Goal: Task Accomplishment & Management: Use online tool/utility

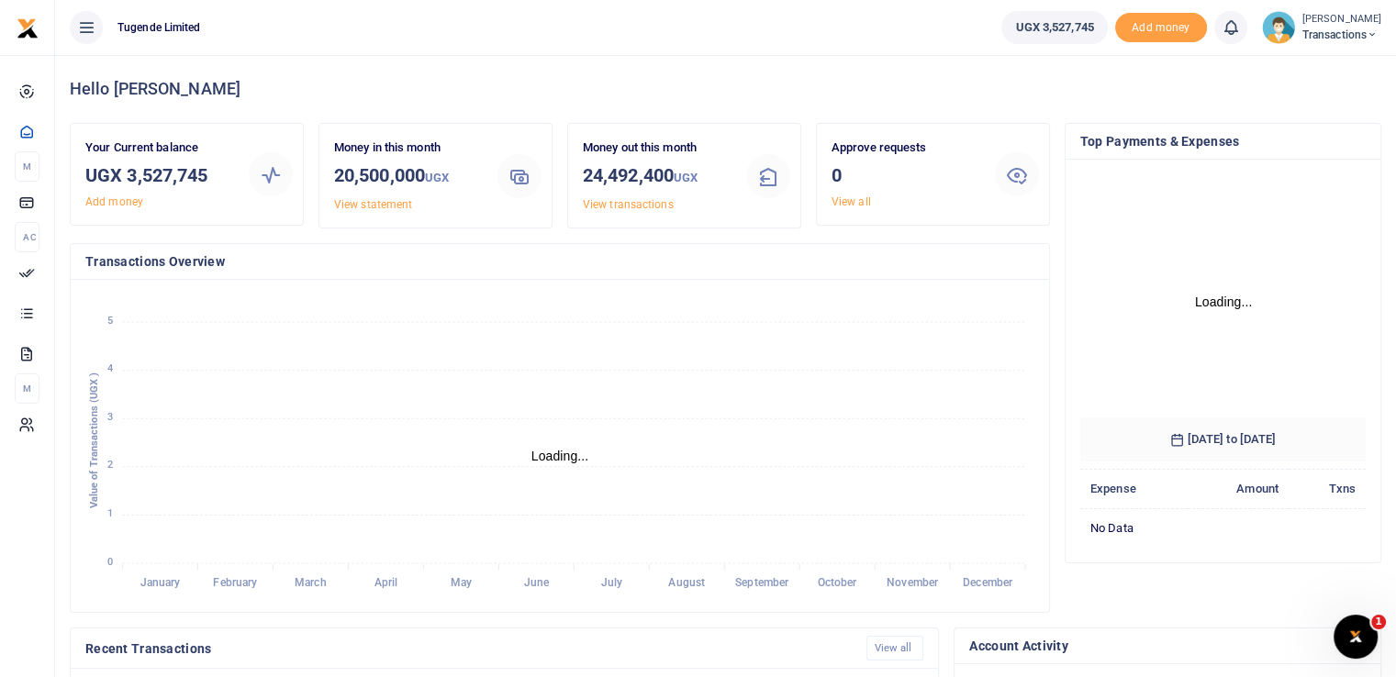
click at [1319, 34] on div at bounding box center [698, 338] width 1396 height 677
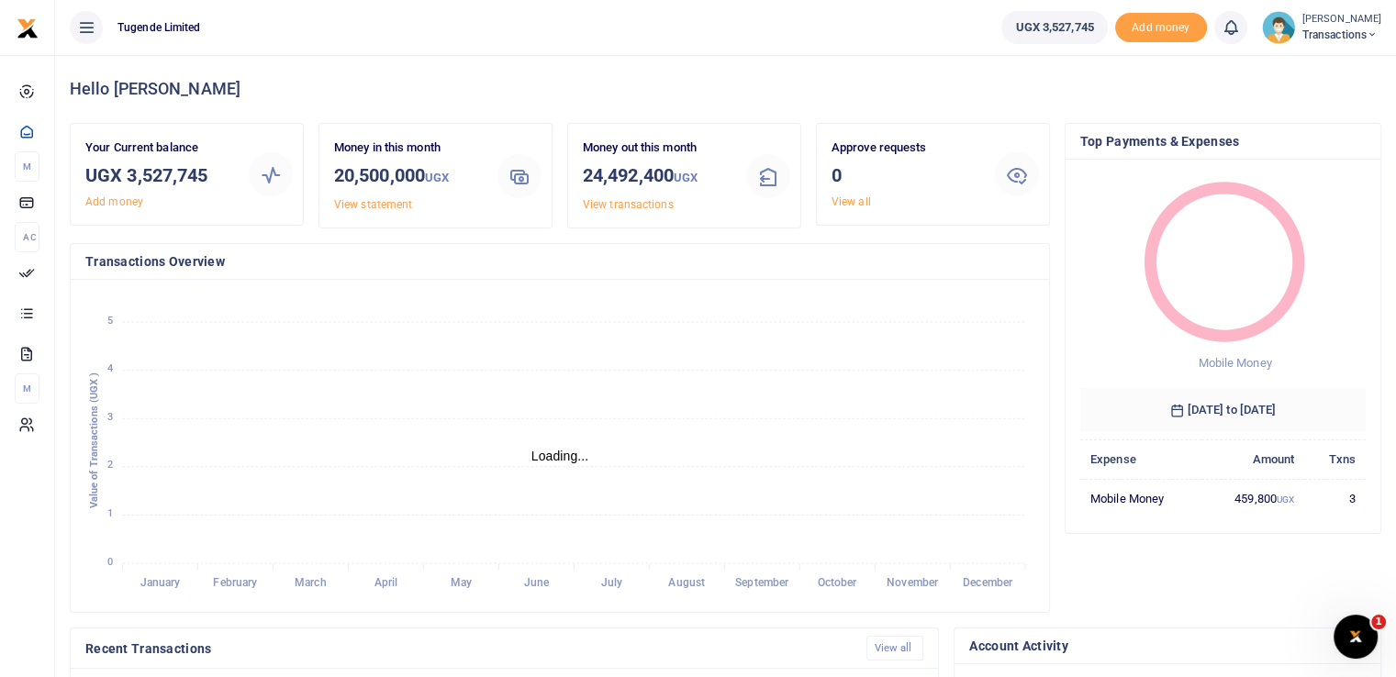
scroll to position [15, 15]
click at [1320, 38] on span "Transactions" at bounding box center [1341, 35] width 79 height 17
click at [1286, 67] on link "Switch accounts" at bounding box center [1307, 67] width 145 height 26
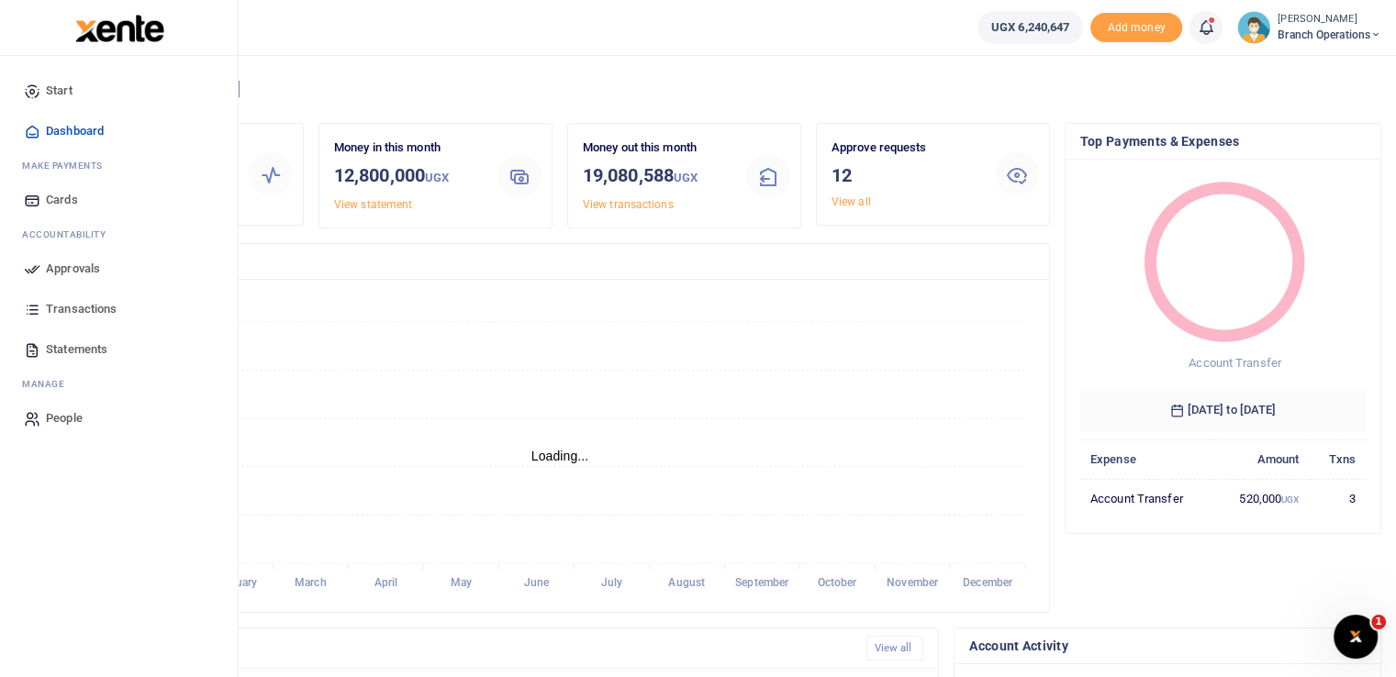
click at [32, 269] on icon at bounding box center [32, 269] width 17 height 17
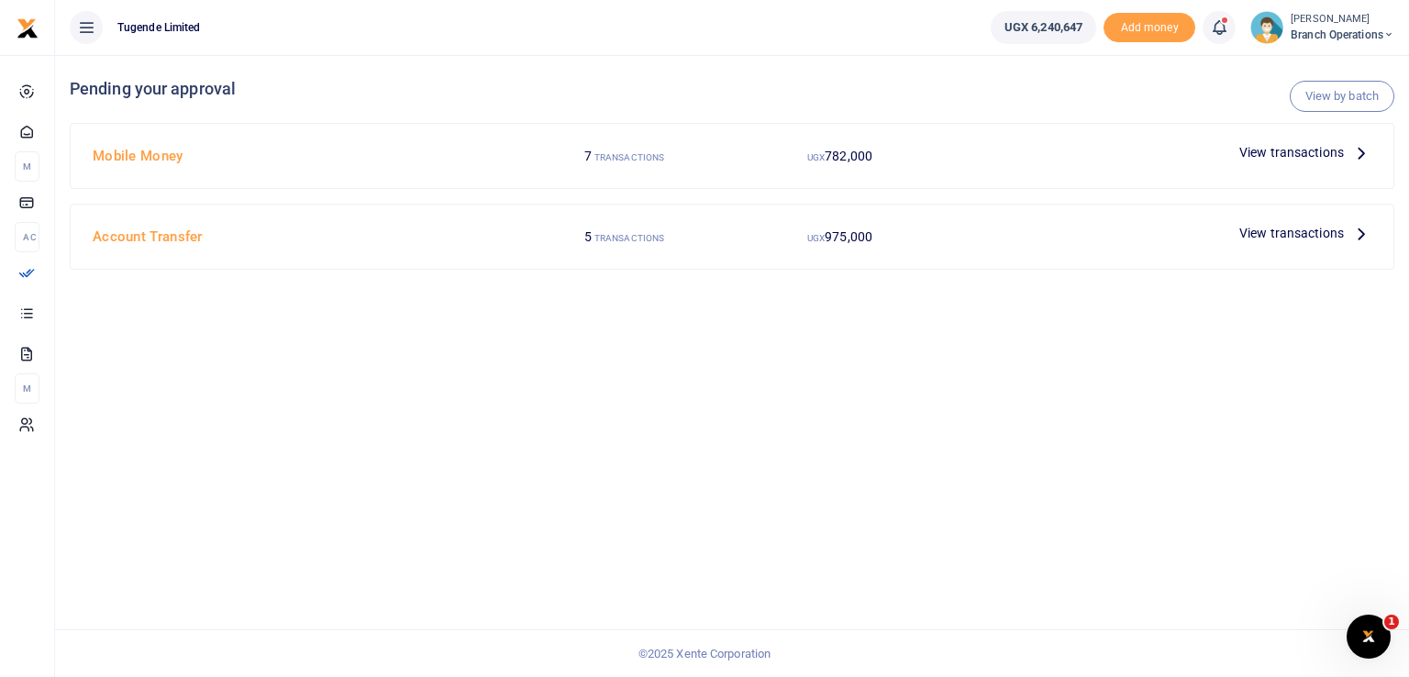
click at [1279, 159] on span "View transactions" at bounding box center [1292, 152] width 105 height 20
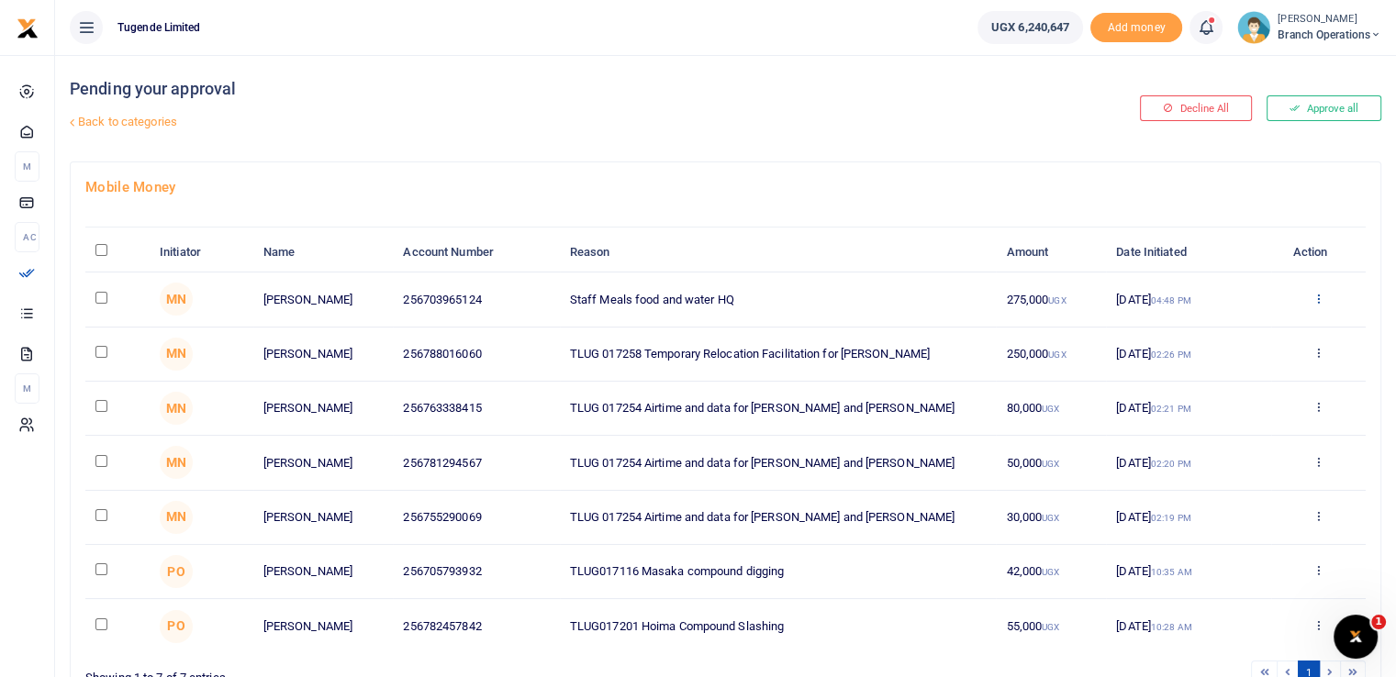
click at [1315, 295] on icon at bounding box center [1318, 298] width 12 height 13
click at [1228, 327] on link "Approve" at bounding box center [1250, 329] width 145 height 26
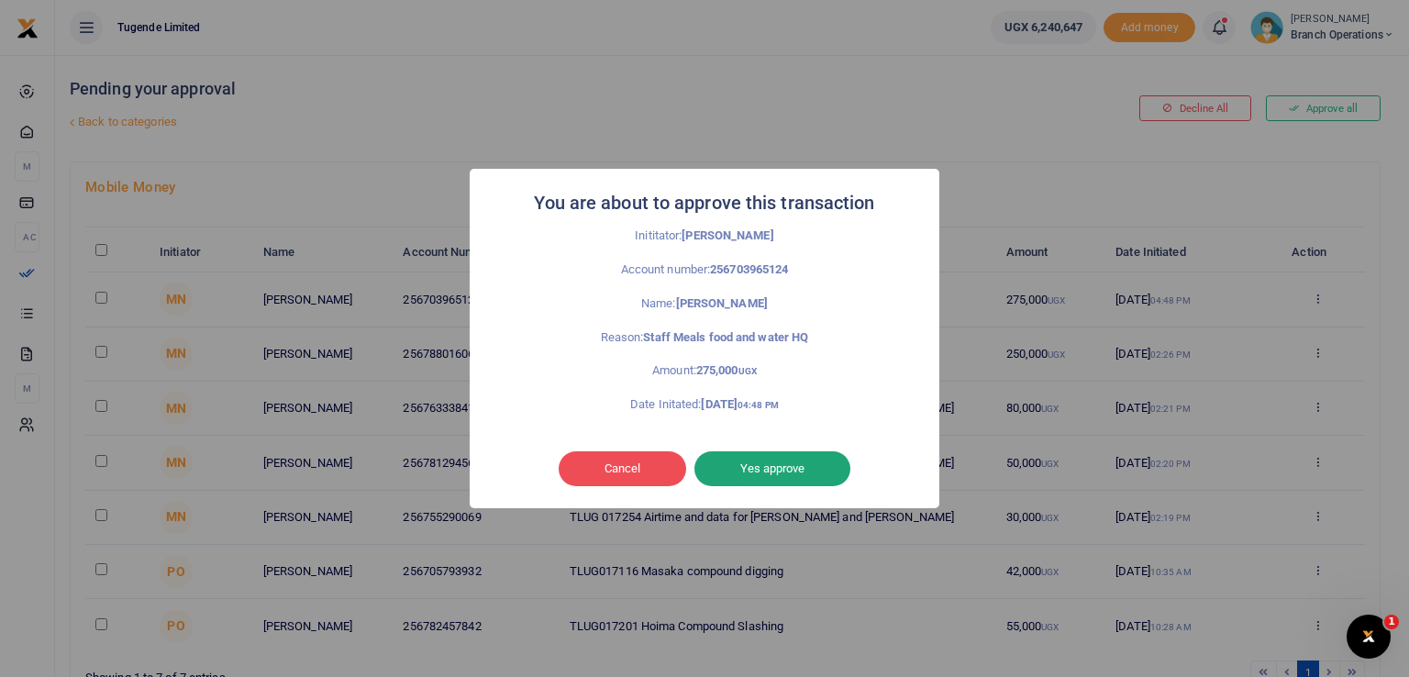
click at [744, 462] on button "Yes approve" at bounding box center [773, 468] width 156 height 35
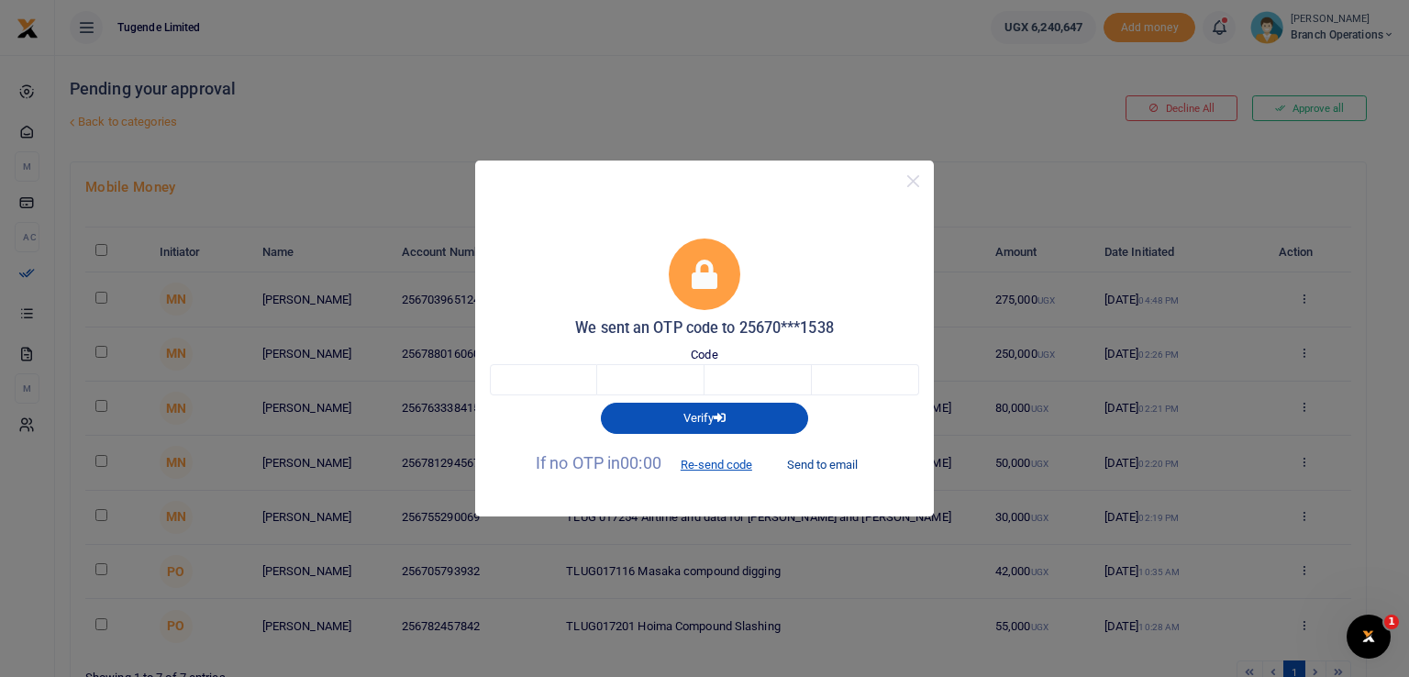
click at [815, 457] on button "Send to email" at bounding box center [823, 464] width 102 height 31
click at [532, 375] on input "text" at bounding box center [543, 379] width 107 height 31
paste input "6"
type input "6"
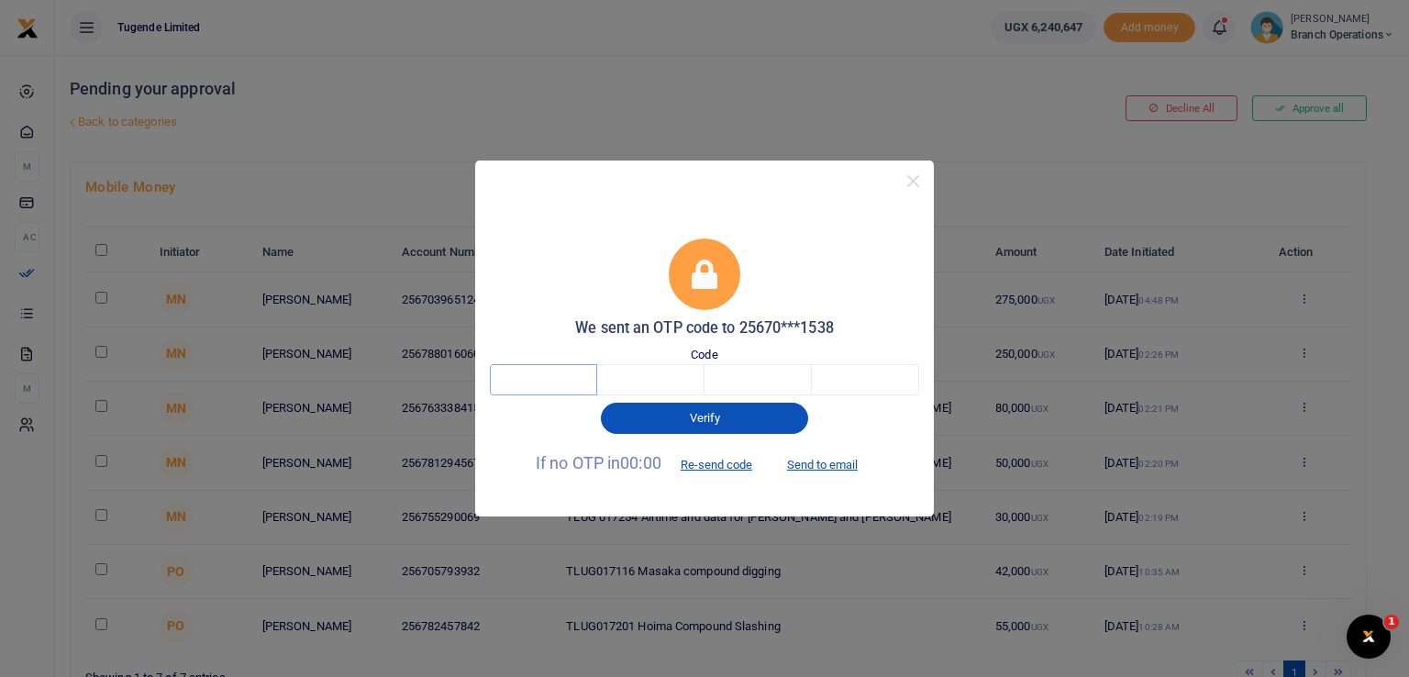
type input "5"
type input "4"
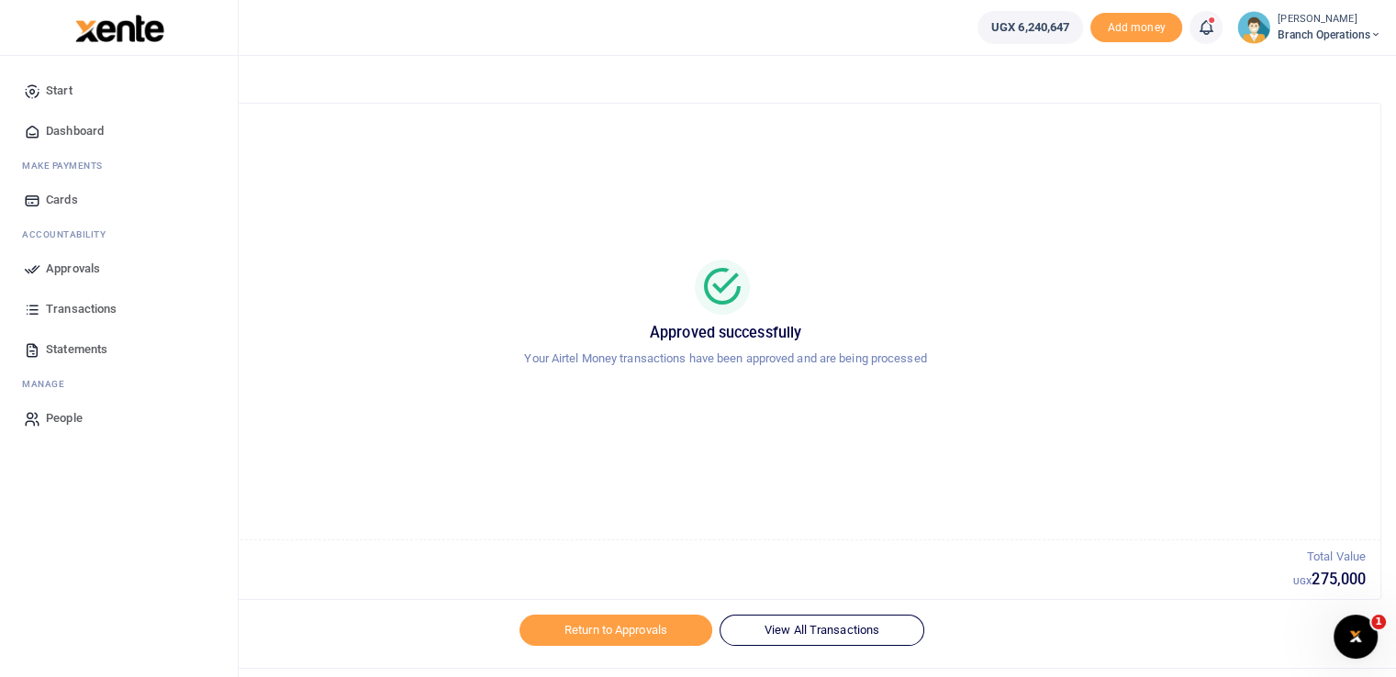
click at [33, 267] on icon at bounding box center [32, 269] width 17 height 17
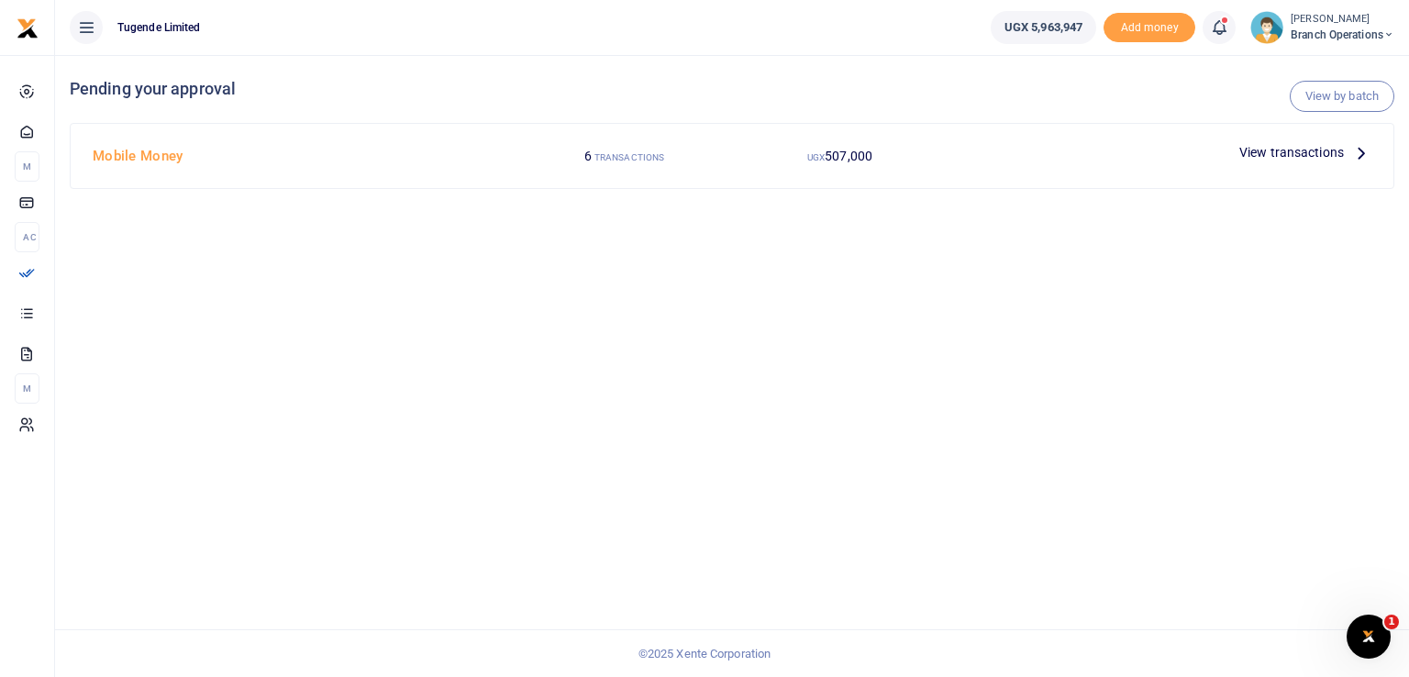
click at [1257, 151] on span "View transactions" at bounding box center [1292, 152] width 105 height 20
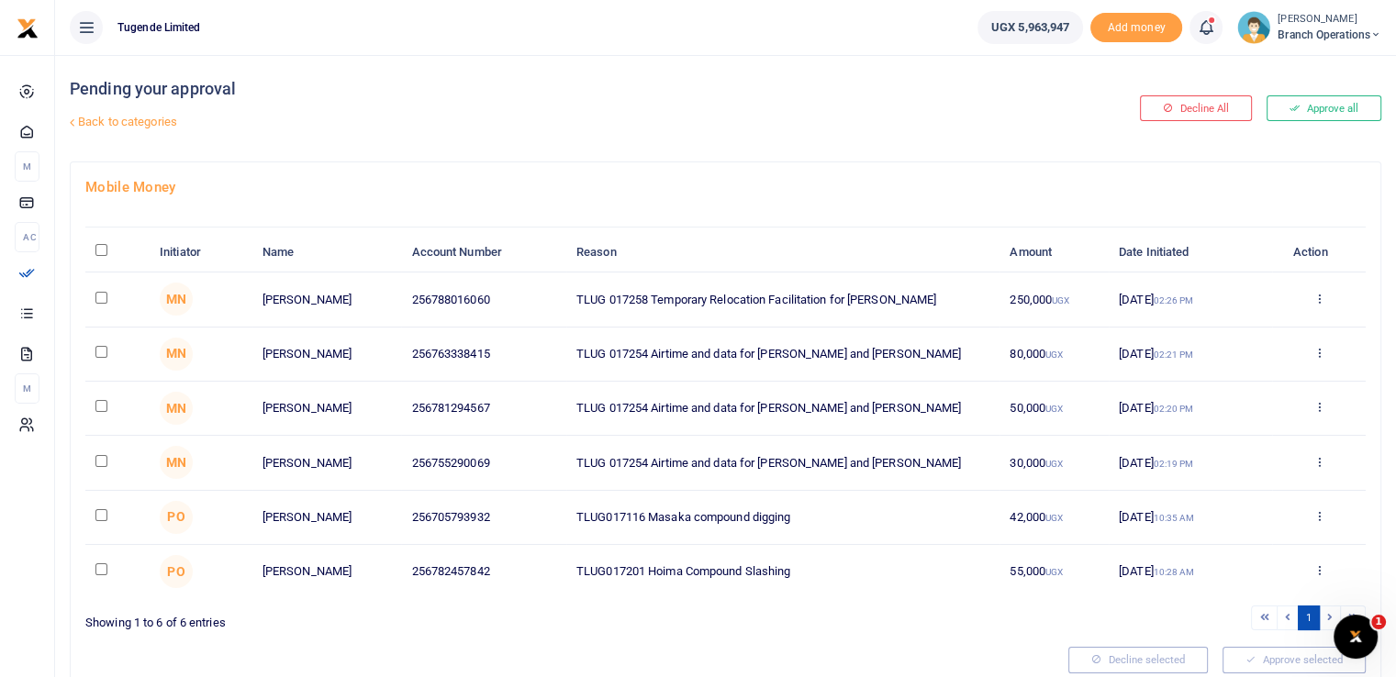
scroll to position [71, 0]
